Goal: Task Accomplishment & Management: Use online tool/utility

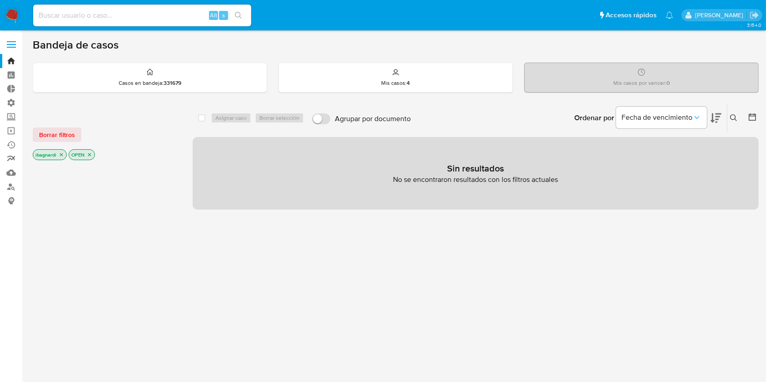
click at [12, 157] on link "Reportes" at bounding box center [54, 159] width 108 height 14
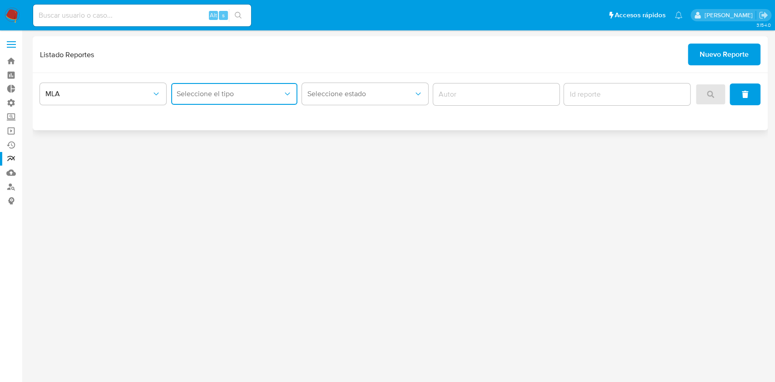
click at [263, 101] on button "Seleccione el tipo" at bounding box center [234, 94] width 126 height 22
click at [249, 142] on div "LEGAJO UNICO" at bounding box center [232, 140] width 110 height 22
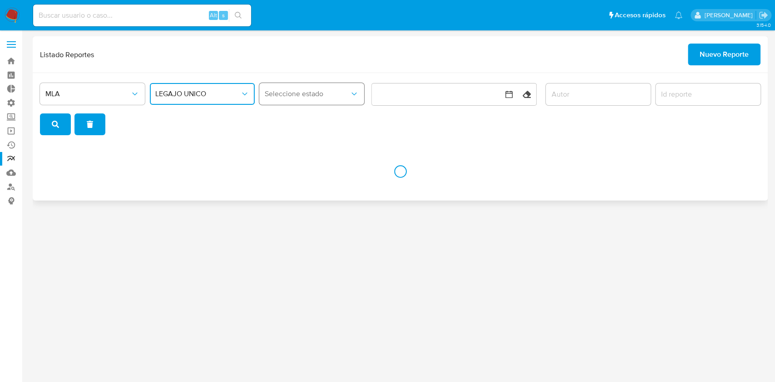
click at [325, 95] on span "Seleccione estado" at bounding box center [307, 93] width 85 height 9
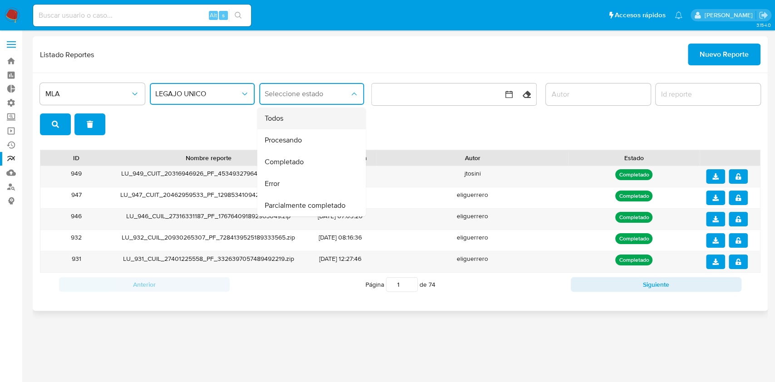
click at [323, 115] on div "Todos" at bounding box center [309, 119] width 89 height 22
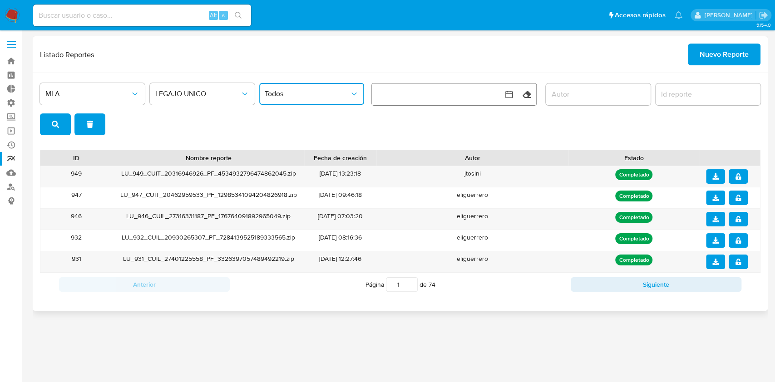
click at [424, 93] on button "button" at bounding box center [444, 95] width 145 height 22
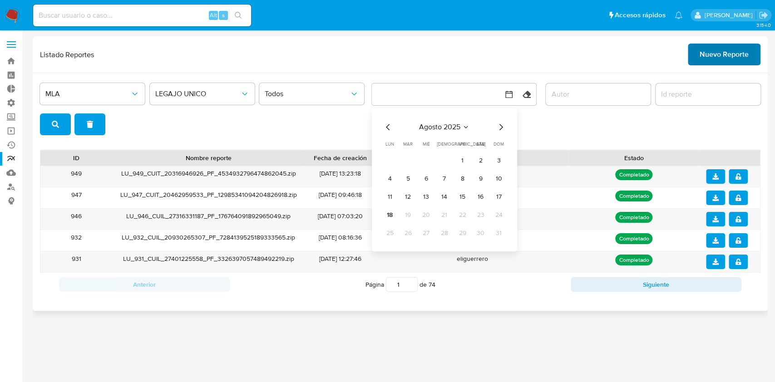
click at [712, 60] on span "Nuevo Reporte" at bounding box center [724, 55] width 49 height 20
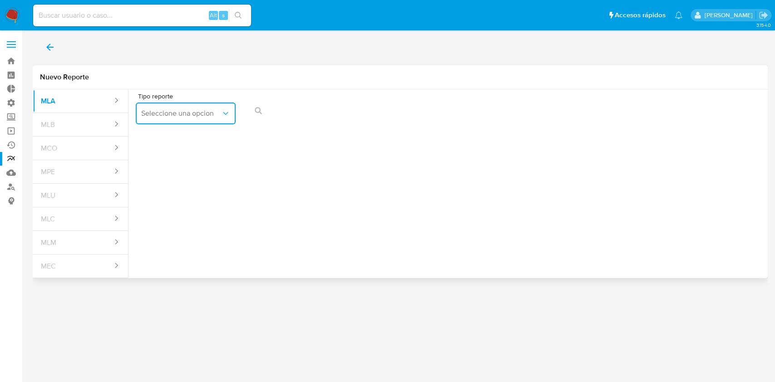
click at [196, 119] on button "Seleccione una opcion" at bounding box center [186, 114] width 100 height 22
click at [184, 158] on span "LEGAJO UNICO" at bounding box center [166, 159] width 51 height 9
click at [307, 112] on span "CDI" at bounding box center [288, 113] width 80 height 9
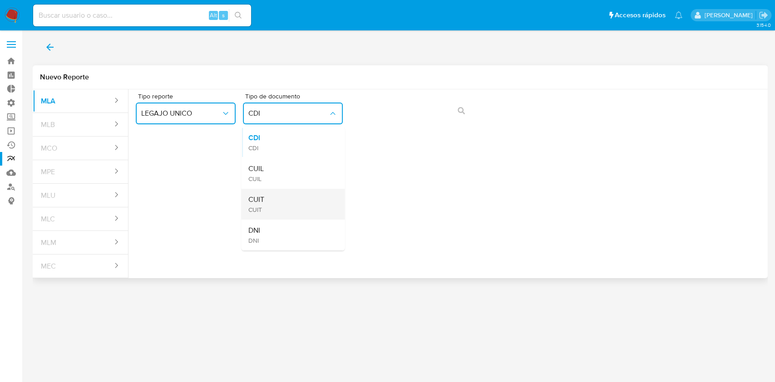
click at [280, 199] on div "CUIT CUIT" at bounding box center [290, 204] width 84 height 31
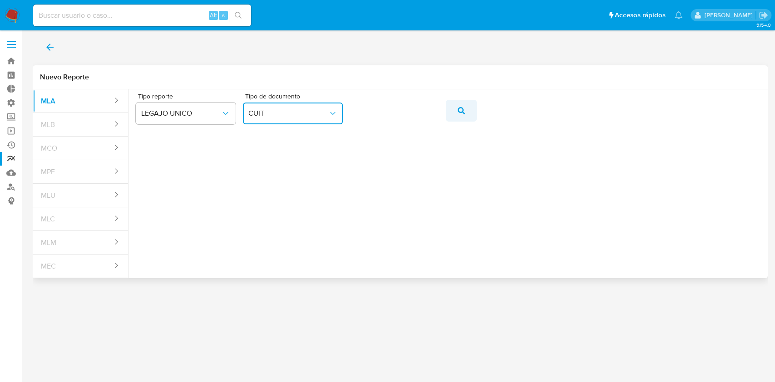
click at [463, 107] on icon "action-search" at bounding box center [461, 110] width 7 height 7
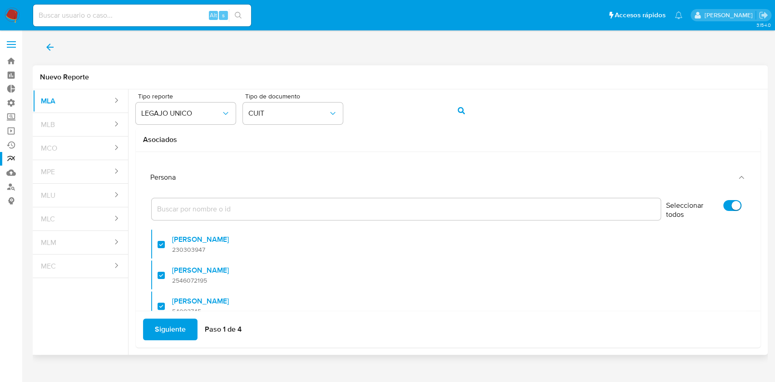
click at [390, 160] on div "Persona Seleccionar todos Ignacio Bagnardi 230303947 Ignacio Bagnardi 254607219…" at bounding box center [448, 231] width 625 height 159
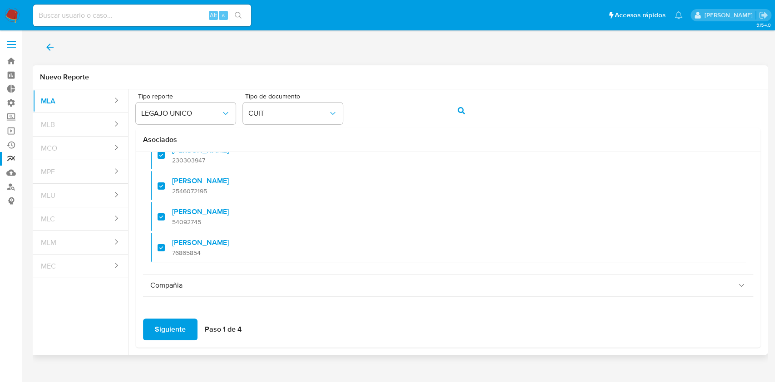
scroll to position [86, 0]
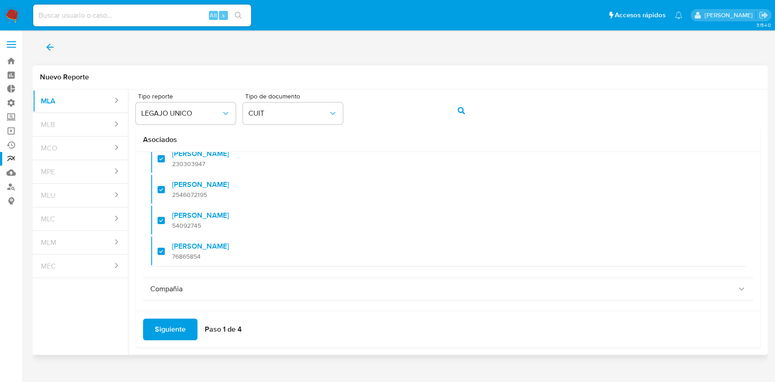
click at [179, 330] on span "Siguiente" at bounding box center [170, 330] width 31 height 20
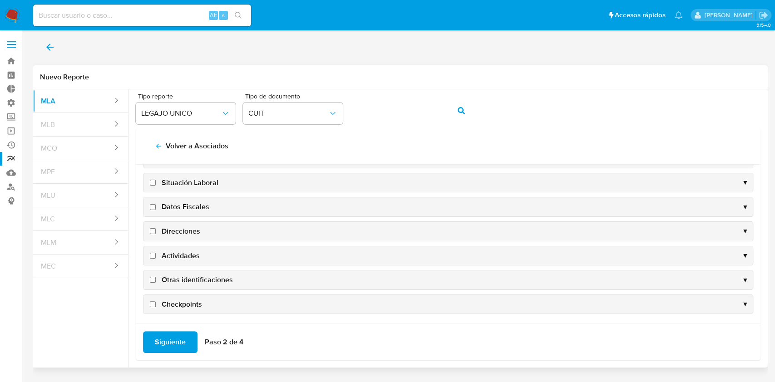
scroll to position [0, 0]
